Goal: Ask a question

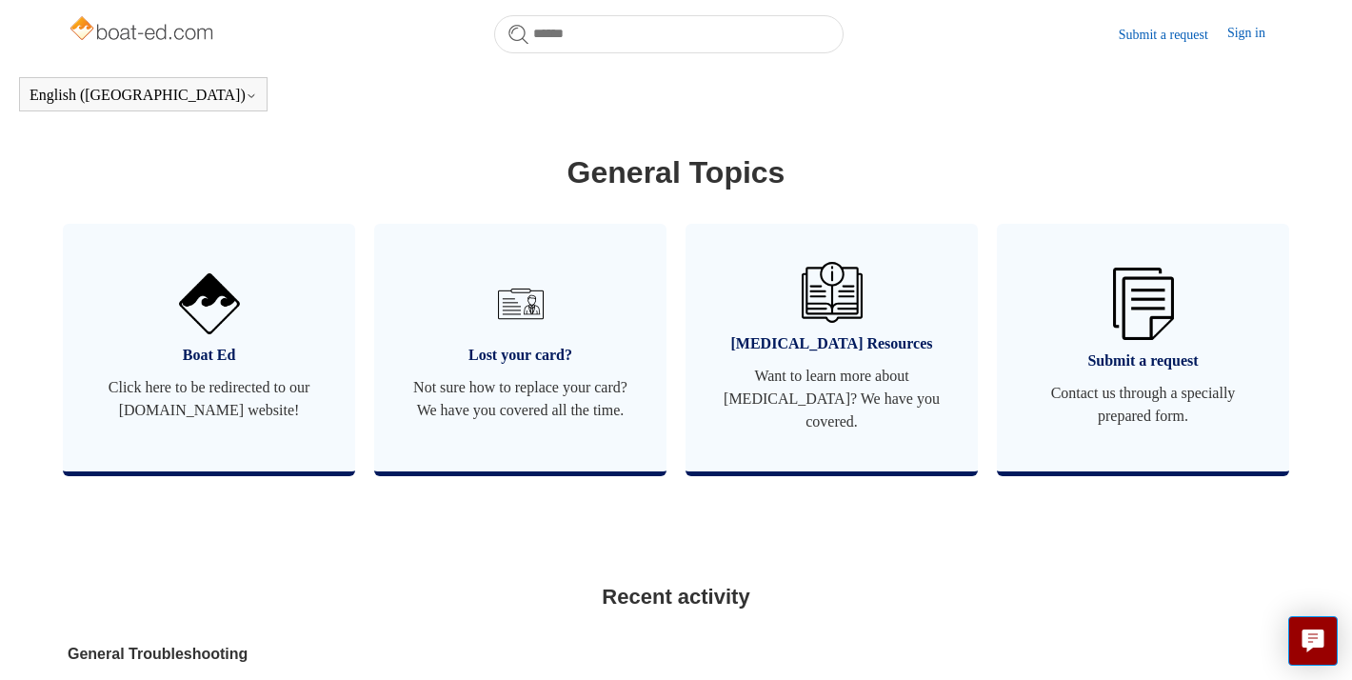
scroll to position [1020, 0]
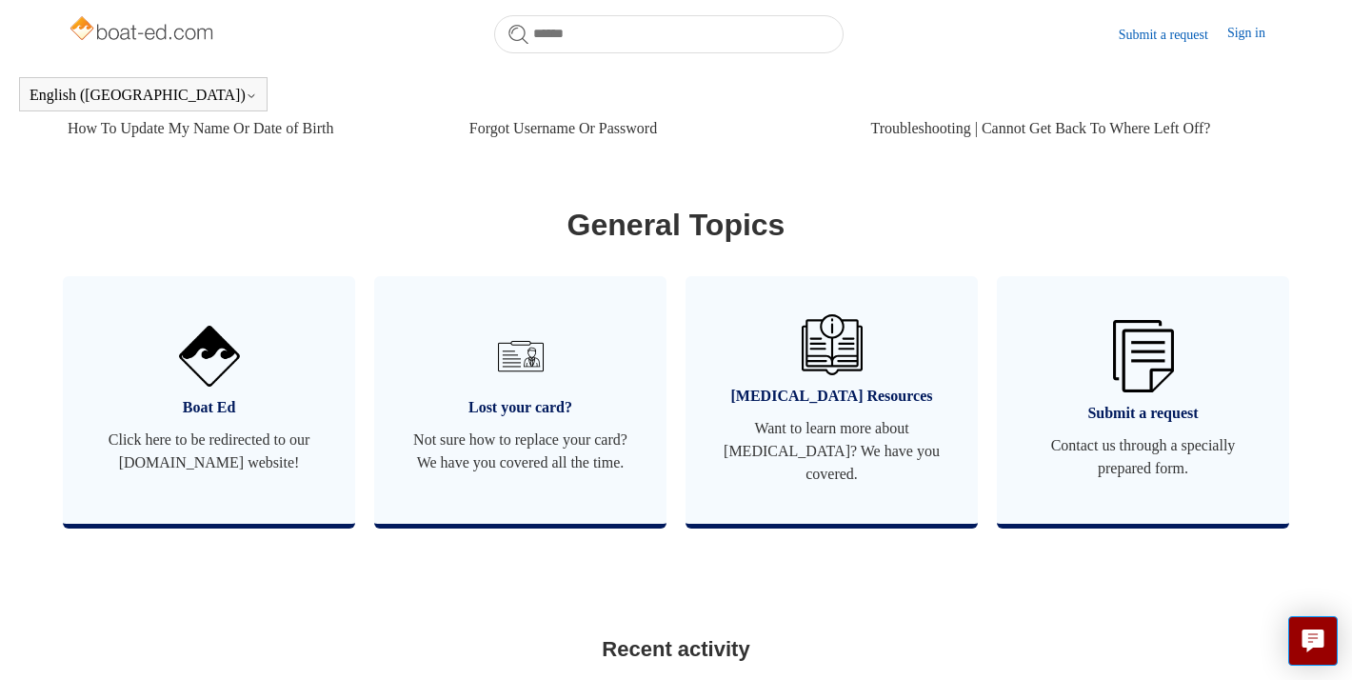
click at [1153, 37] on link "Submit a request" at bounding box center [1173, 35] width 109 height 20
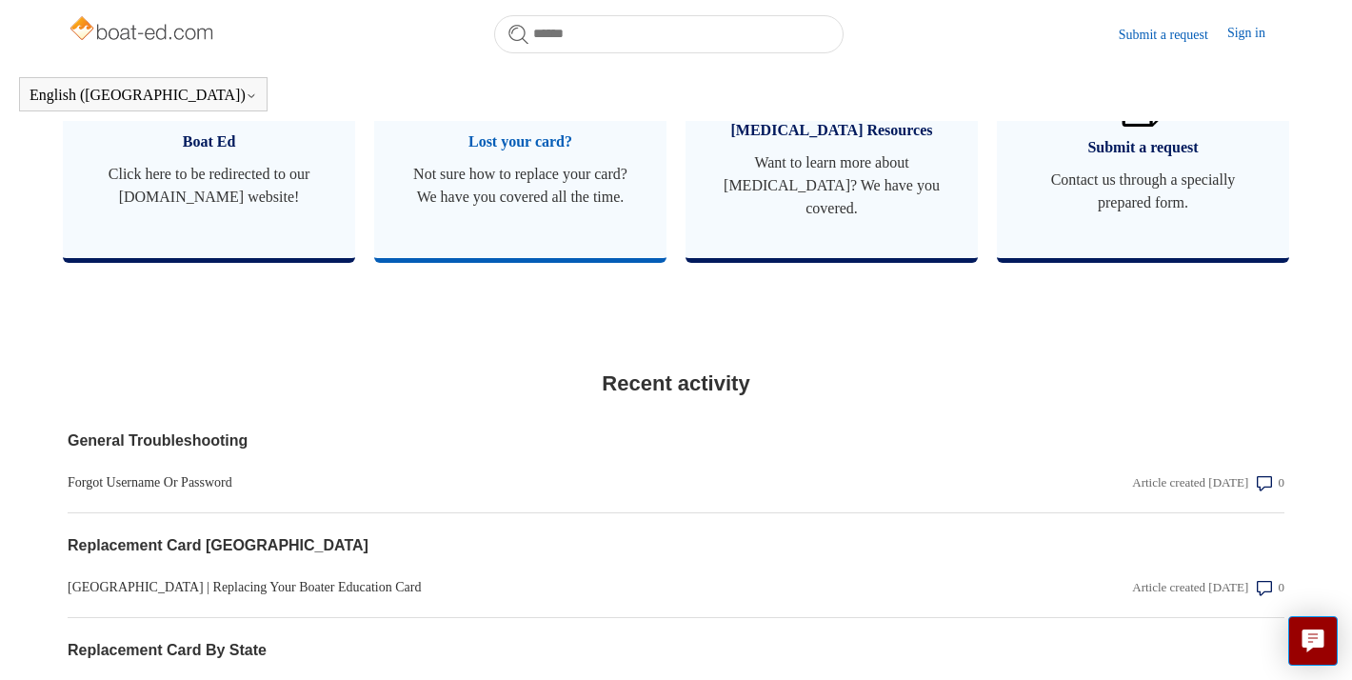
scroll to position [1285, 0]
click at [1106, 169] on span "Contact us through a specially prepared form." at bounding box center [1143, 192] width 235 height 46
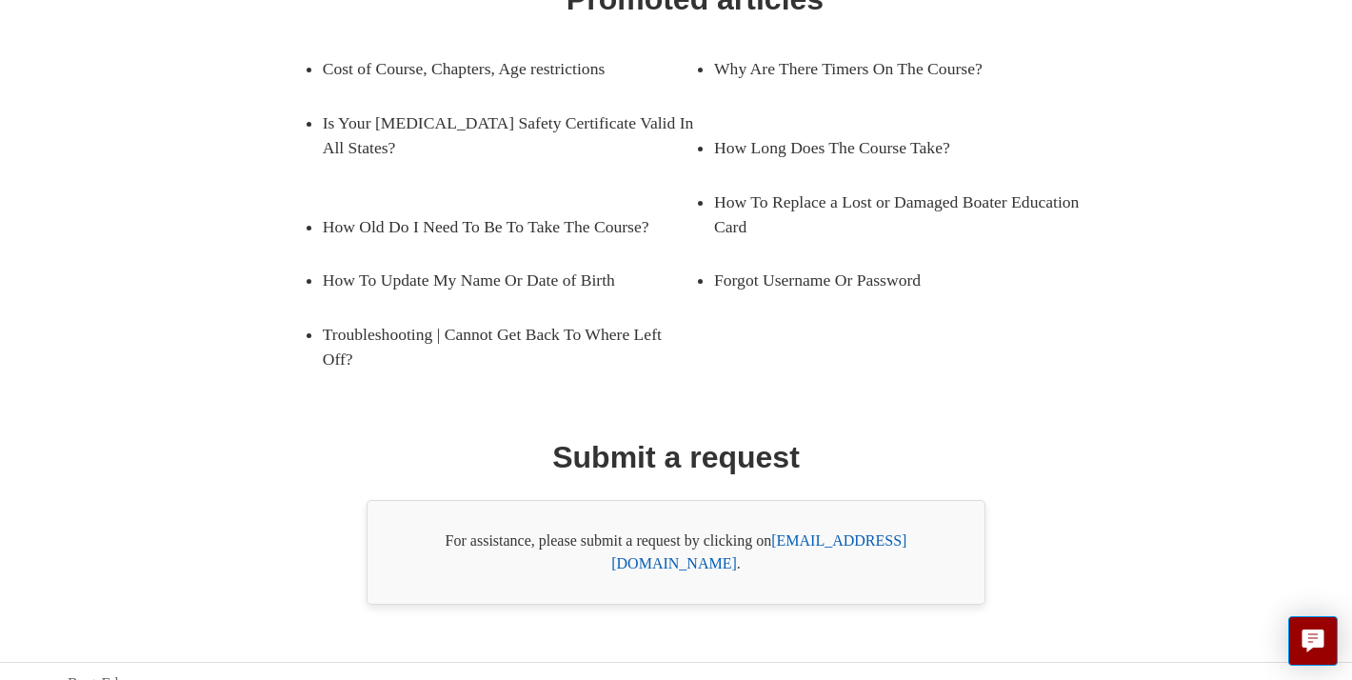
scroll to position [347, 0]
click at [809, 542] on link "[EMAIL_ADDRESS][DOMAIN_NAME]" at bounding box center [758, 549] width 295 height 39
click at [841, 533] on link "[EMAIL_ADDRESS][DOMAIN_NAME]" at bounding box center [758, 549] width 295 height 39
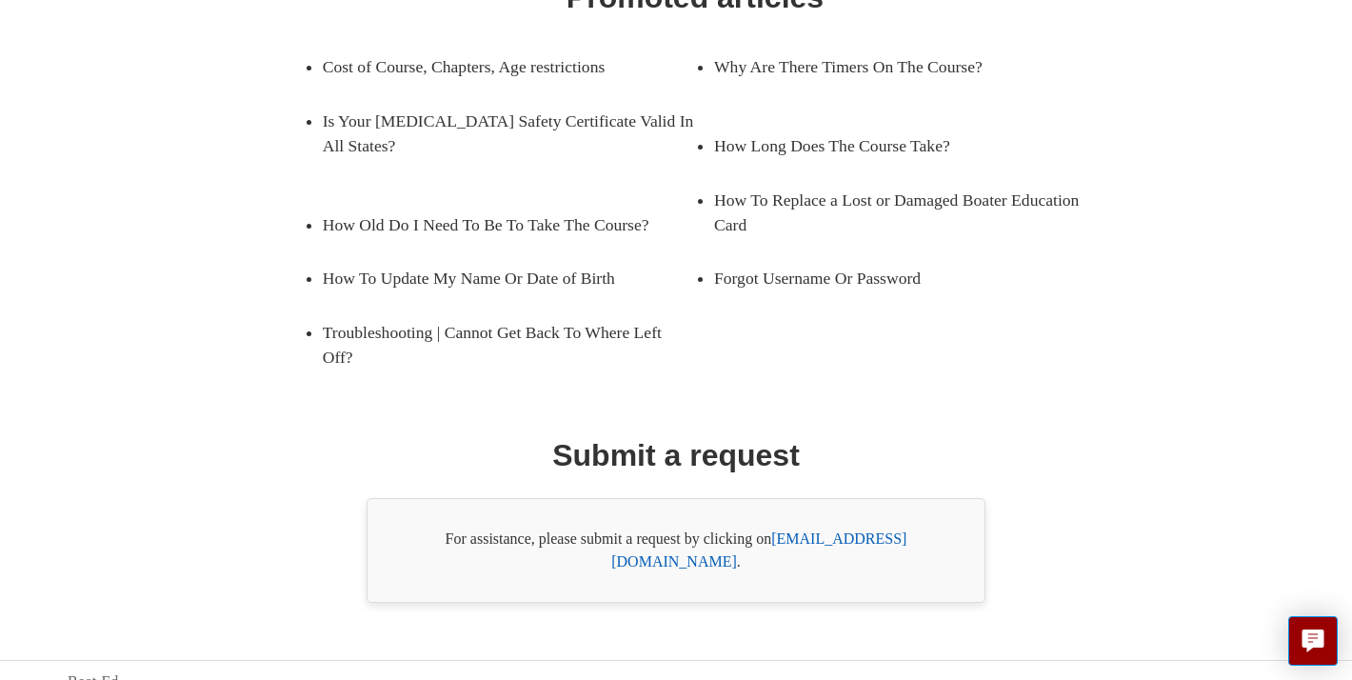
click at [841, 533] on link "[EMAIL_ADDRESS][DOMAIN_NAME]" at bounding box center [758, 549] width 295 height 39
click at [817, 540] on link "[EMAIL_ADDRESS][DOMAIN_NAME]" at bounding box center [758, 549] width 295 height 39
click at [815, 540] on link "[EMAIL_ADDRESS][DOMAIN_NAME]" at bounding box center [758, 549] width 295 height 39
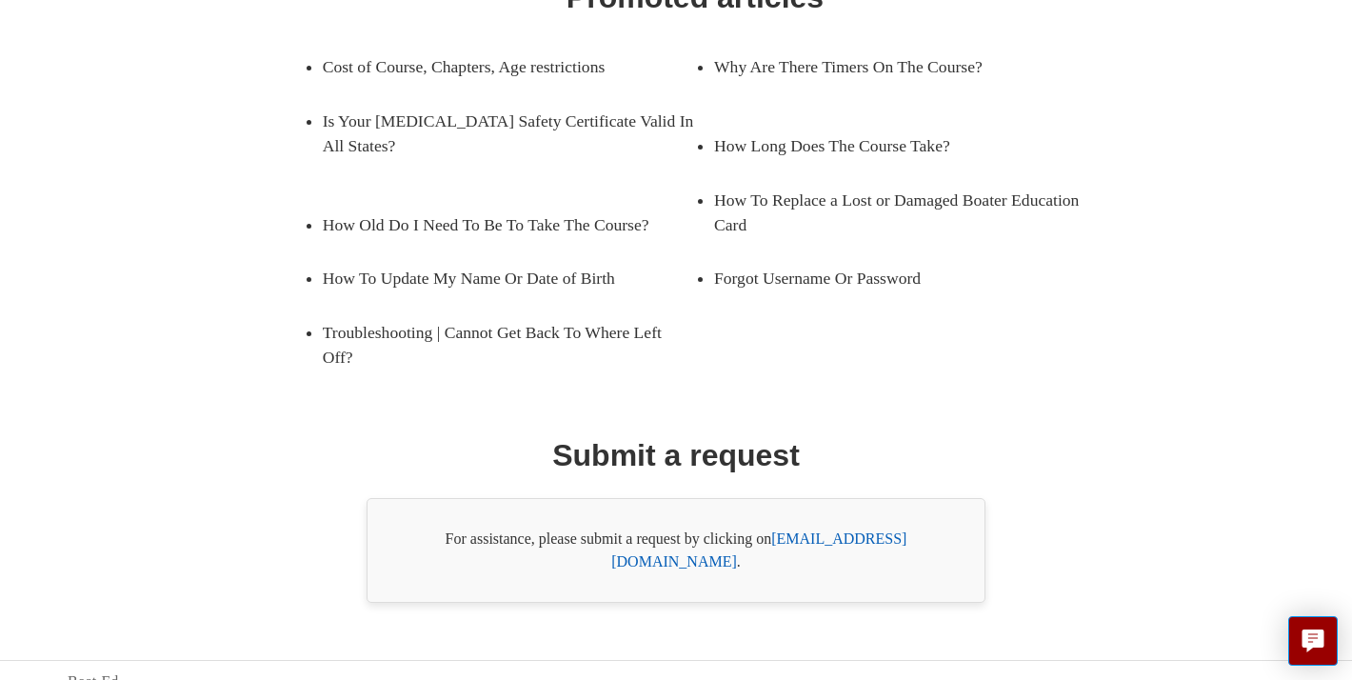
click at [815, 540] on link "[EMAIL_ADDRESS][DOMAIN_NAME]" at bounding box center [758, 549] width 295 height 39
click at [816, 540] on link "[EMAIL_ADDRESS][DOMAIN_NAME]" at bounding box center [758, 549] width 295 height 39
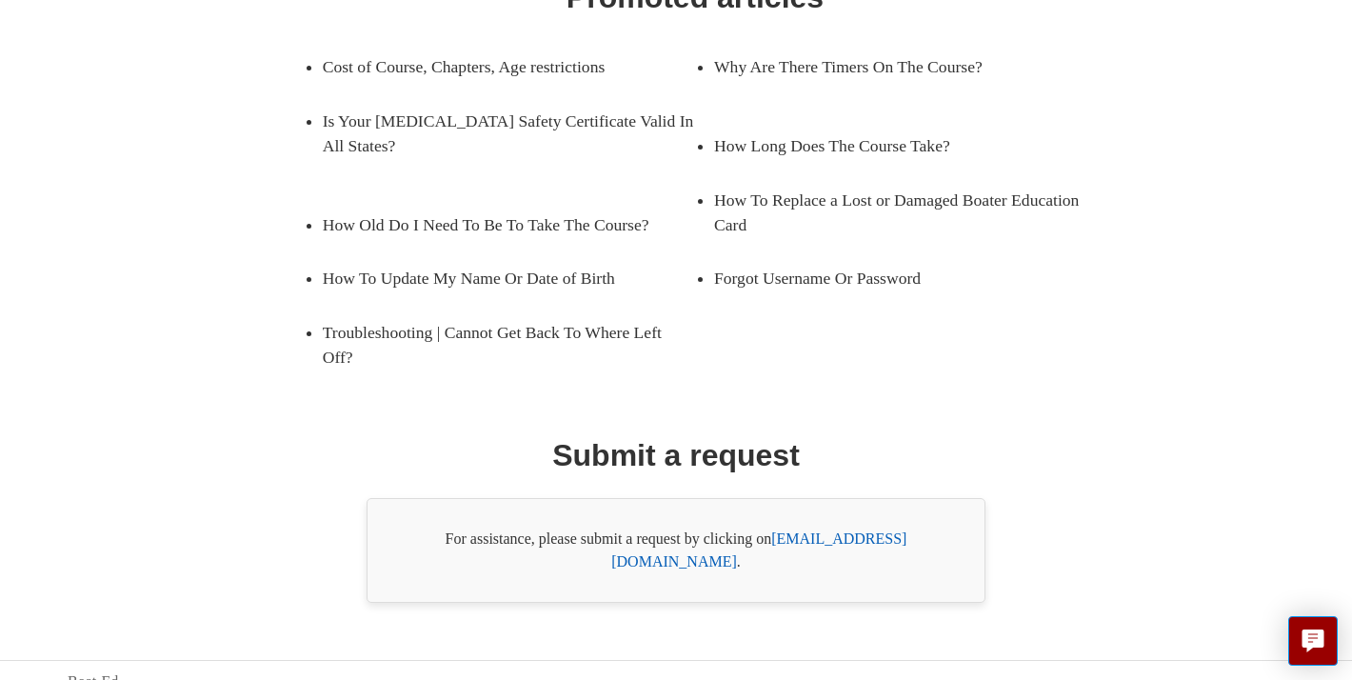
click at [816, 540] on link "[EMAIL_ADDRESS][DOMAIN_NAME]" at bounding box center [758, 549] width 295 height 39
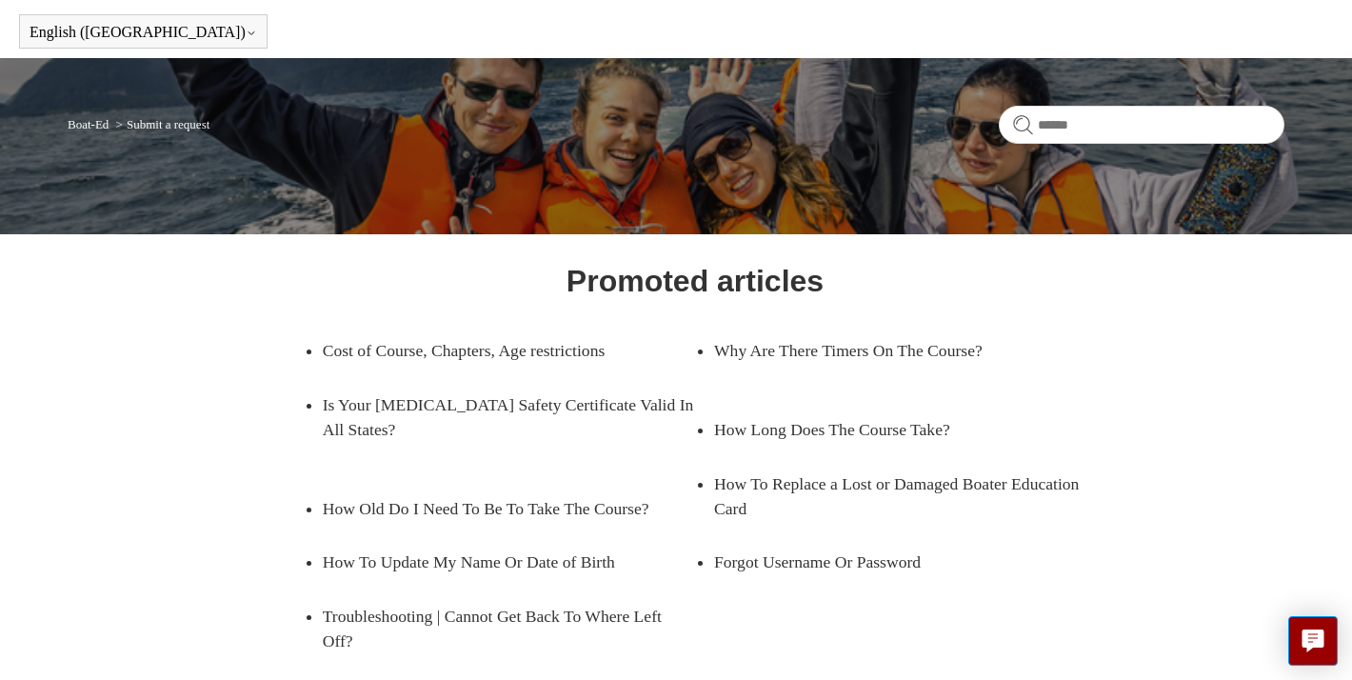
scroll to position [0, 0]
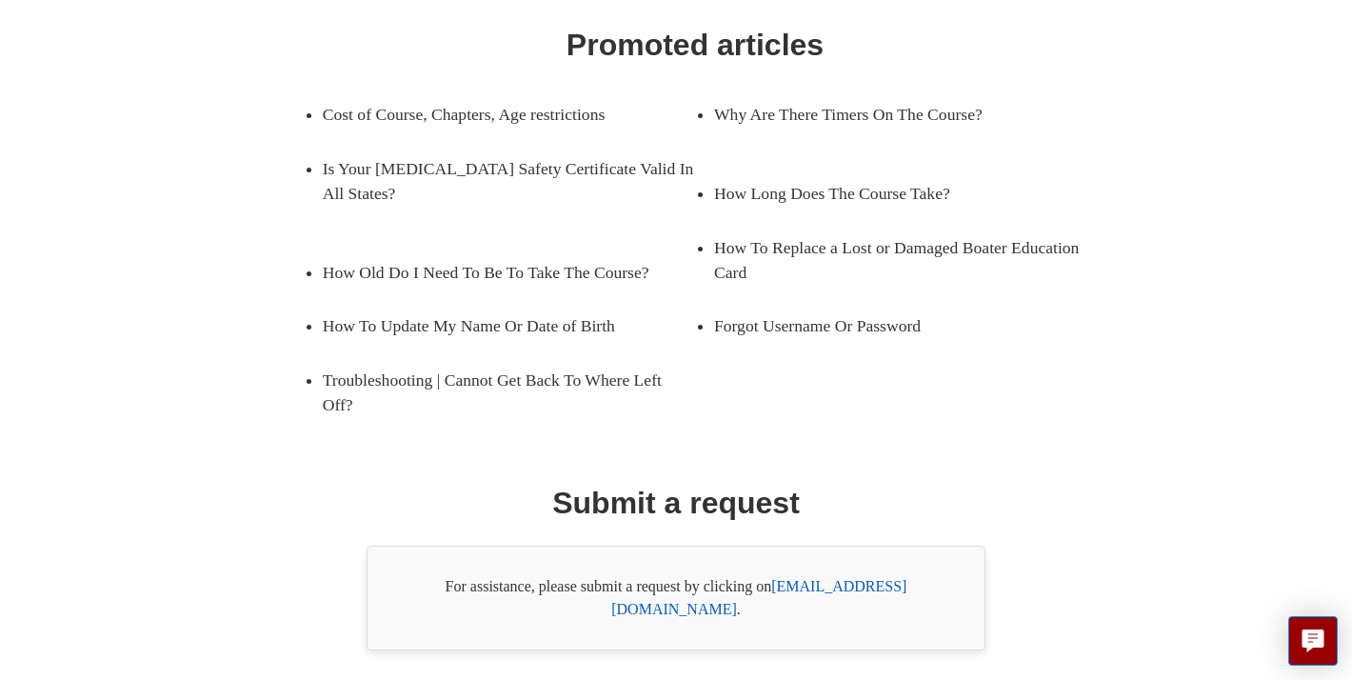
scroll to position [347, 0]
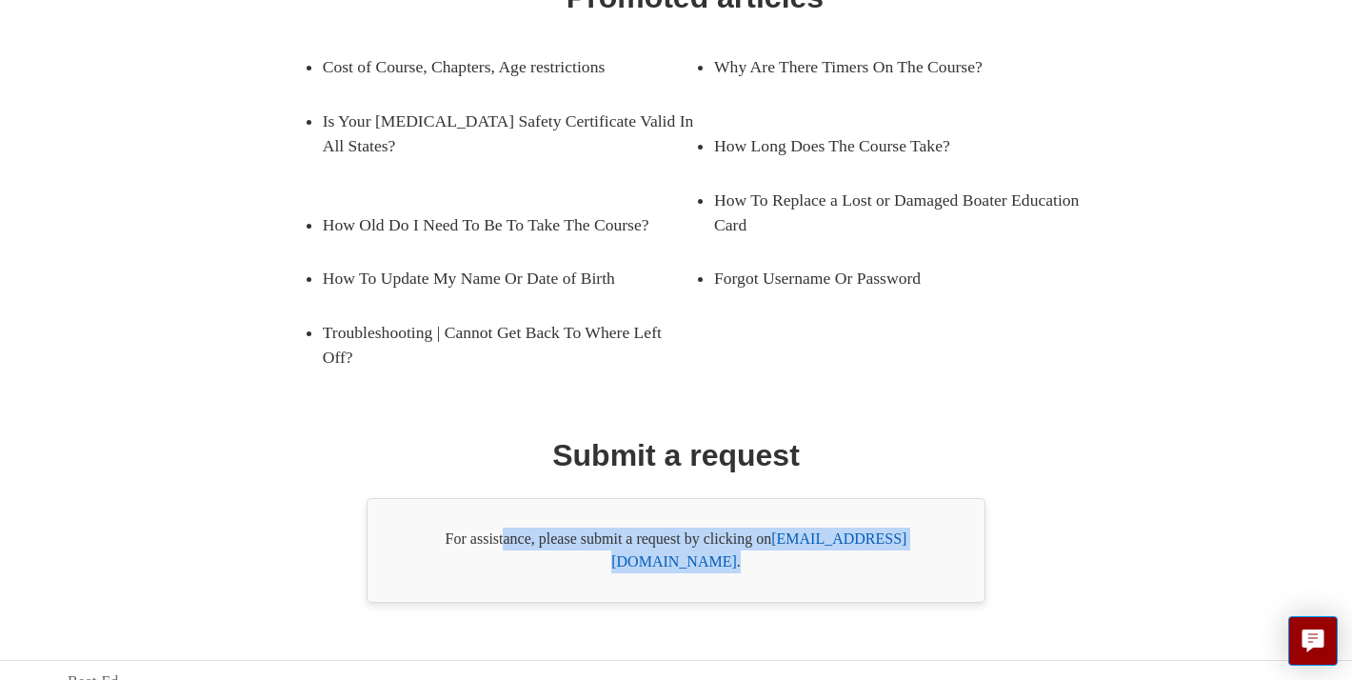
drag, startPoint x: 477, startPoint y: 515, endPoint x: 650, endPoint y: 574, distance: 183.1
click at [650, 574] on div "For assistance, please submit a request by clicking on support@boat-ed.com ." at bounding box center [676, 550] width 619 height 105
copy div "For assistance, please submit a request by clicking on support@boat-ed.com ."
